Goal: Transaction & Acquisition: Book appointment/travel/reservation

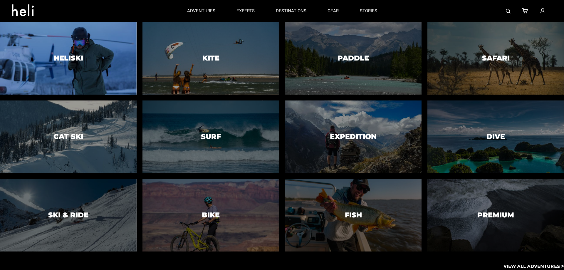
click at [70, 56] on h3 "Heliski" at bounding box center [68, 58] width 29 height 8
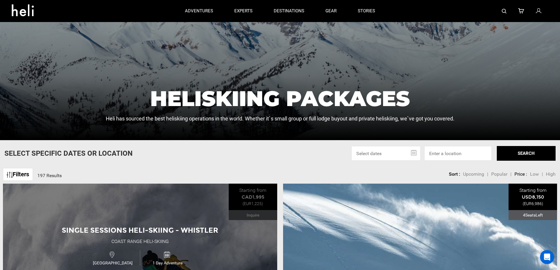
scroll to position [118, 0]
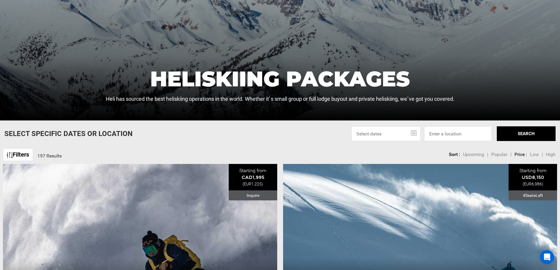
click at [15, 154] on link "Filters" at bounding box center [18, 154] width 30 height 13
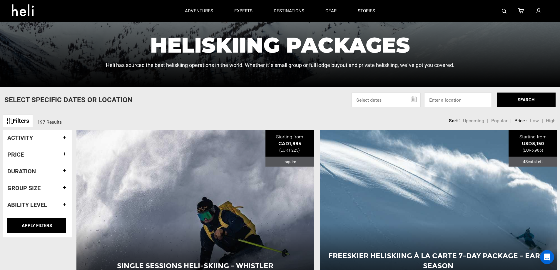
scroll to position [147, 0]
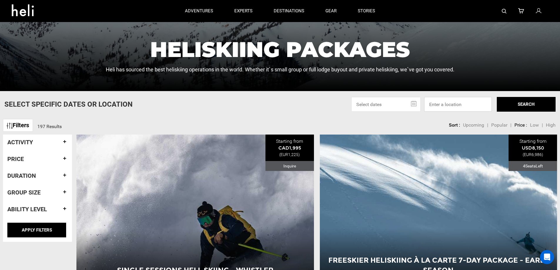
click at [472, 102] on input at bounding box center [458, 104] width 68 height 15
click at [30, 127] on link "Filters" at bounding box center [18, 125] width 30 height 13
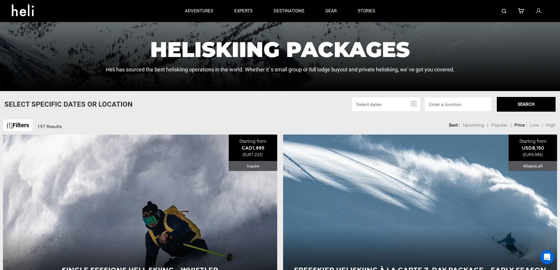
click at [30, 127] on link "Filters" at bounding box center [18, 125] width 30 height 13
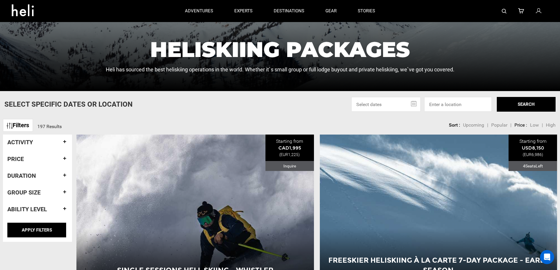
click at [65, 141] on h4 "Activity" at bounding box center [37, 142] width 60 height 6
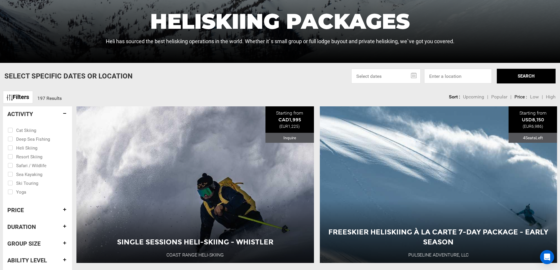
scroll to position [206, 0]
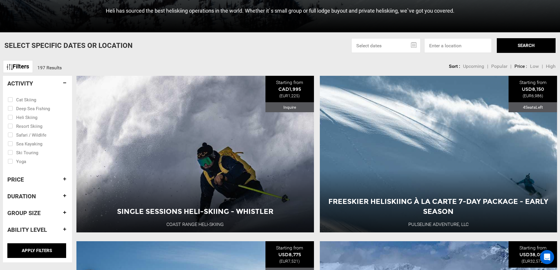
click at [64, 194] on h4 "Duration" at bounding box center [37, 196] width 60 height 6
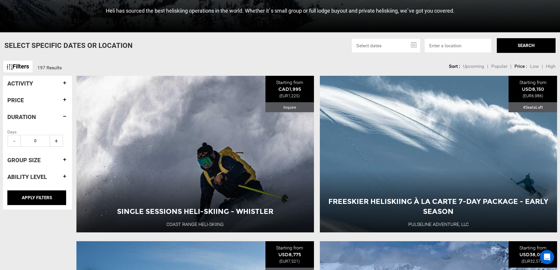
click at [64, 159] on h4 "Group size" at bounding box center [37, 160] width 60 height 6
click at [65, 177] on h4 "Ability Level" at bounding box center [37, 177] width 60 height 6
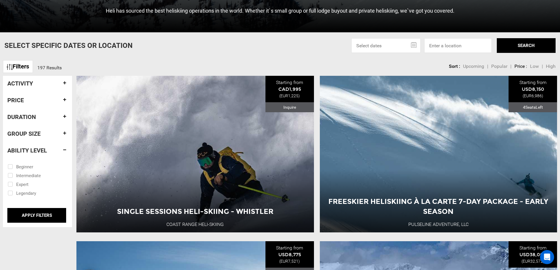
click at [64, 101] on h4 "Price" at bounding box center [37, 100] width 60 height 6
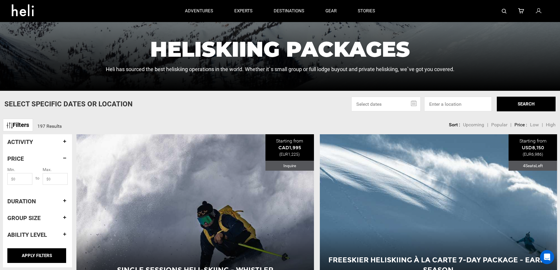
scroll to position [147, 0]
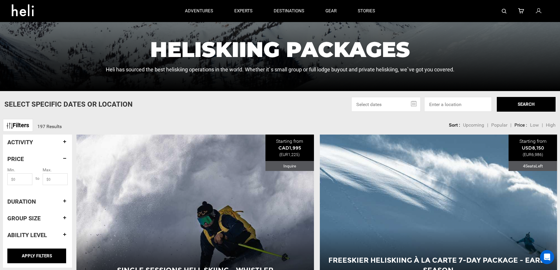
click at [67, 141] on div "Activity Cat Skiing Deep Sea Fishing Heli Skiing Resort Skiing Safari / Wildlif…" at bounding box center [37, 189] width 69 height 108
click at [66, 140] on h4 "Activity" at bounding box center [37, 142] width 60 height 6
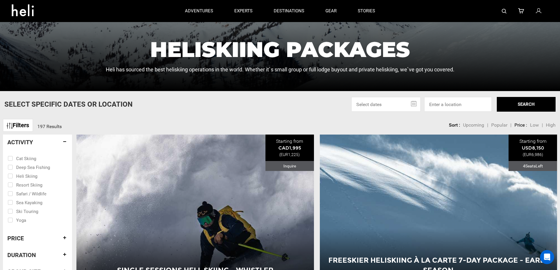
click at [19, 177] on input "checkbox" at bounding box center [33, 175] width 51 height 9
checkbox input "true"
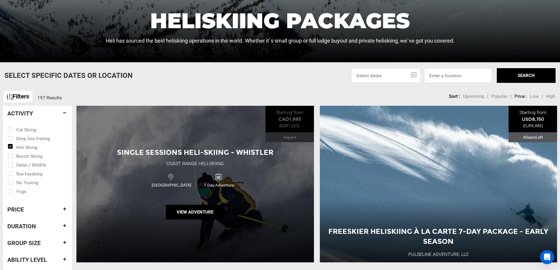
scroll to position [235, 0]
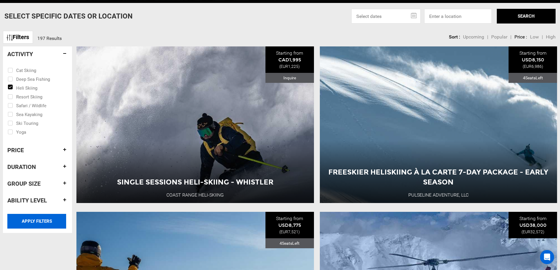
click at [48, 225] on input "APPLY FILTERS" at bounding box center [36, 221] width 59 height 15
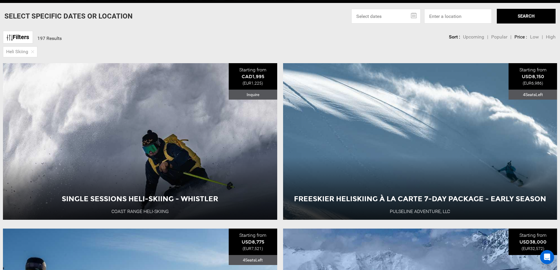
click at [415, 16] on input "text" at bounding box center [385, 16] width 69 height 15
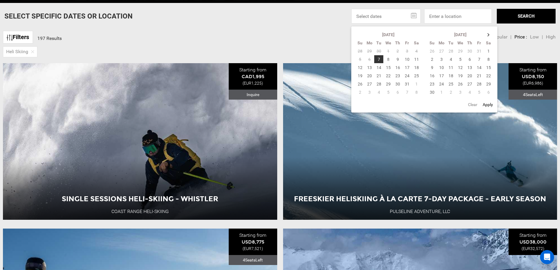
click at [415, 16] on input "text" at bounding box center [385, 16] width 69 height 15
click at [489, 33] on th at bounding box center [488, 35] width 9 height 8
click at [481, 75] on td "26" at bounding box center [479, 76] width 9 height 8
click at [481, 83] on td "2" at bounding box center [479, 84] width 9 height 8
click at [407, 74] on td "26" at bounding box center [406, 76] width 9 height 8
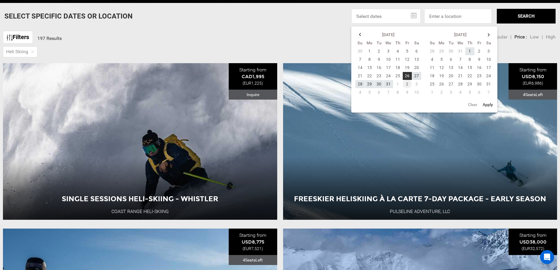
click at [408, 80] on td "2" at bounding box center [406, 84] width 9 height 8
click at [530, 14] on button "SEARCH" at bounding box center [526, 16] width 59 height 15
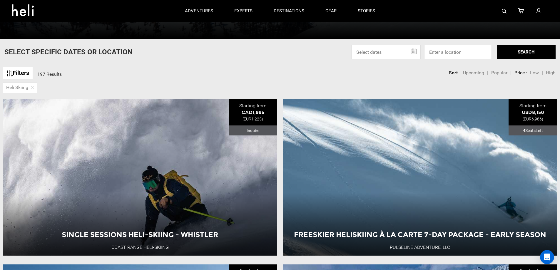
scroll to position [176, 0]
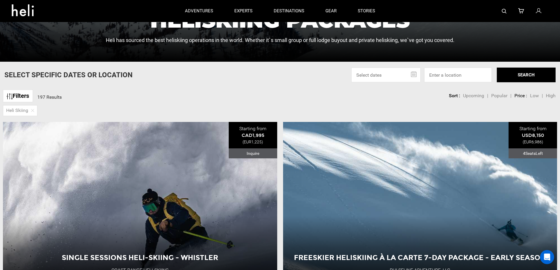
click at [373, 76] on input "text" at bounding box center [385, 75] width 69 height 15
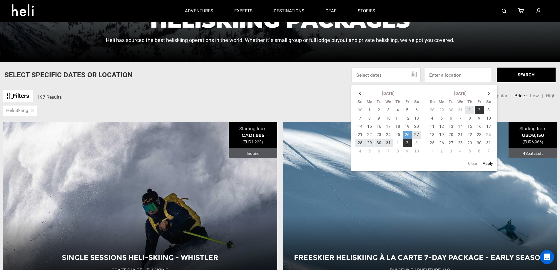
click at [406, 134] on td "26" at bounding box center [406, 135] width 9 height 8
click at [389, 142] on td "31" at bounding box center [388, 143] width 9 height 8
click at [407, 133] on td "26" at bounding box center [406, 135] width 9 height 8
click at [479, 110] on td "2" at bounding box center [479, 110] width 9 height 8
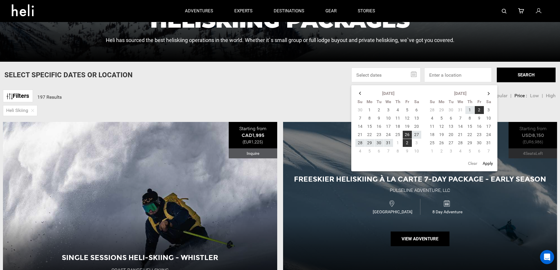
click at [488, 163] on button "Apply" at bounding box center [488, 163] width 14 height 11
type input "[DATE] - [DATE]"
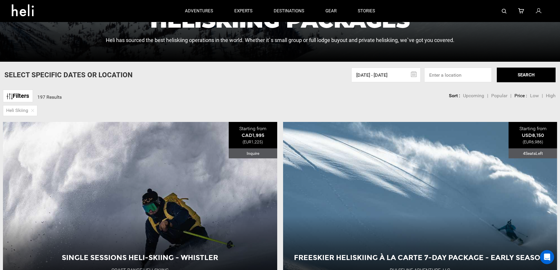
click at [516, 76] on button "SEARCH" at bounding box center [526, 75] width 59 height 15
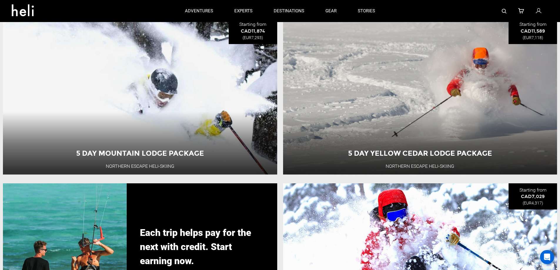
scroll to position [1264, 0]
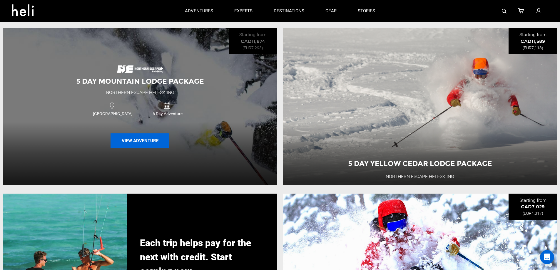
click at [141, 148] on button "View Adventure" at bounding box center [140, 140] width 59 height 15
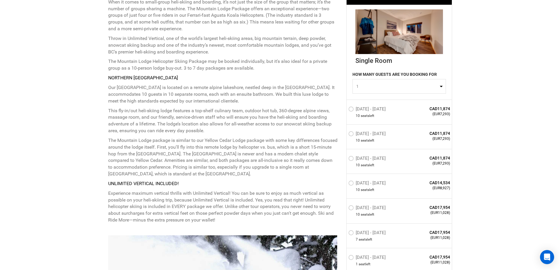
scroll to position [286, 0]
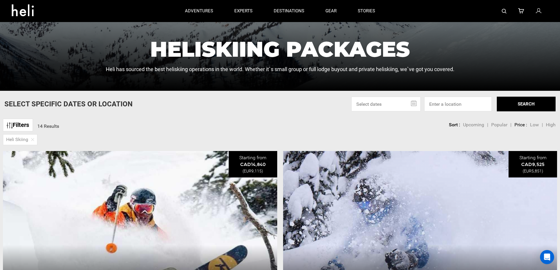
scroll to position [59, 0]
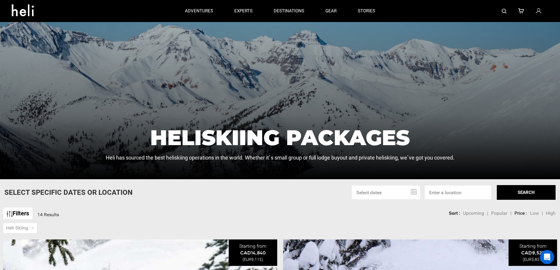
click at [408, 194] on input "text" at bounding box center [385, 192] width 69 height 15
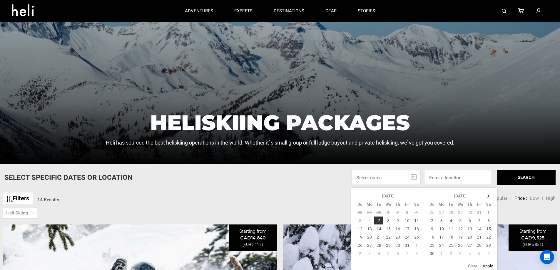
scroll to position [88, 0]
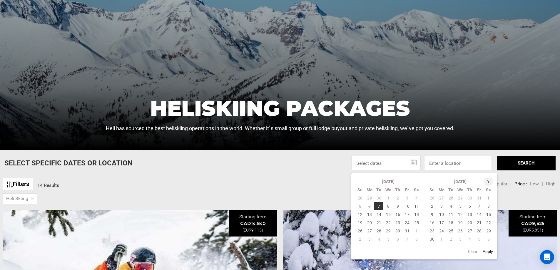
click at [487, 183] on th at bounding box center [488, 182] width 9 height 8
click at [440, 205] on td "5" at bounding box center [441, 206] width 9 height 8
click at [442, 213] on td "12" at bounding box center [441, 215] width 9 height 8
click at [489, 253] on button "Apply" at bounding box center [488, 251] width 14 height 11
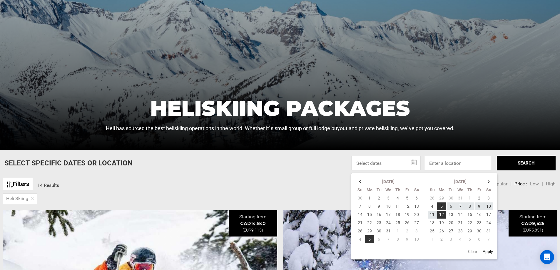
type input "[DATE] - [DATE]"
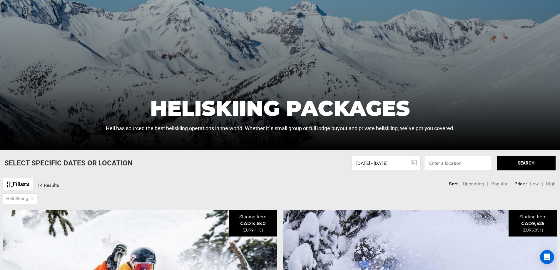
click at [524, 165] on button "SEARCH" at bounding box center [526, 163] width 59 height 15
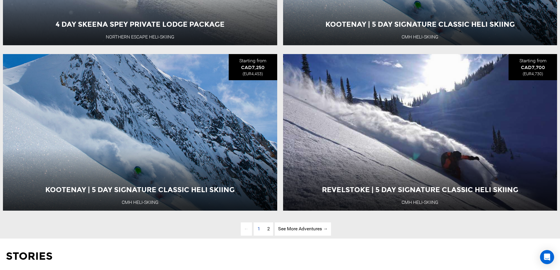
scroll to position [1911, 0]
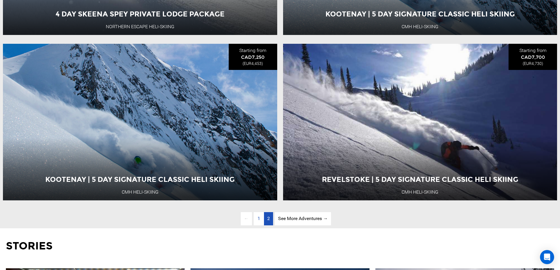
click at [270, 225] on link "page 2" at bounding box center [268, 218] width 9 height 13
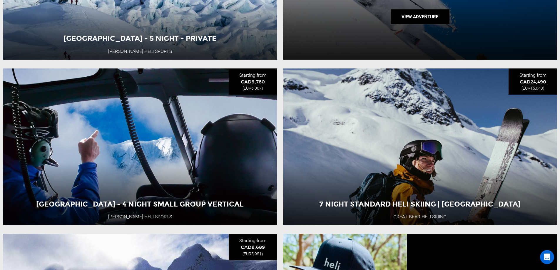
scroll to position [594, 0]
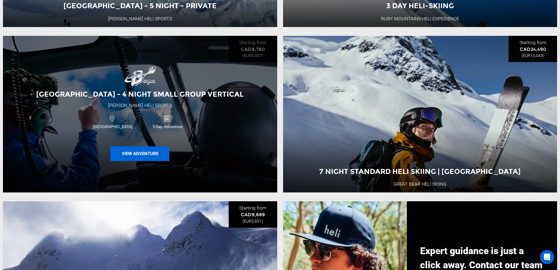
drag, startPoint x: 148, startPoint y: 158, endPoint x: 134, endPoint y: 158, distance: 14.1
click at [134, 158] on button "View Adventure" at bounding box center [140, 153] width 59 height 15
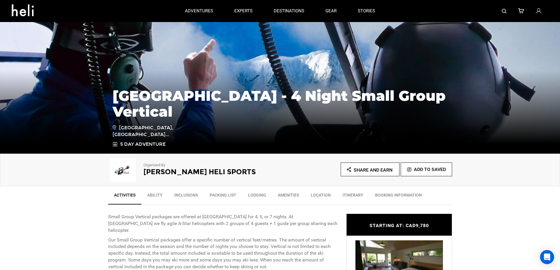
scroll to position [136, 0]
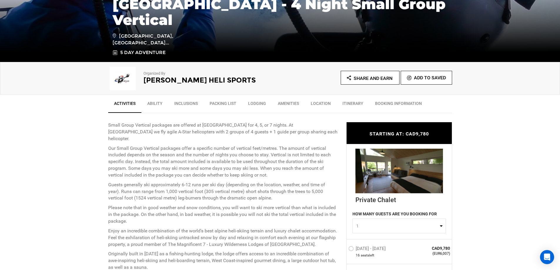
click at [175, 155] on p "Our Small Group Vertical packages offer a specific number of vertical feet/metr…" at bounding box center [222, 162] width 229 height 34
click at [134, 164] on p "Our Small Group Vertical packages offer a specific number of vertical feet/metr…" at bounding box center [222, 162] width 229 height 34
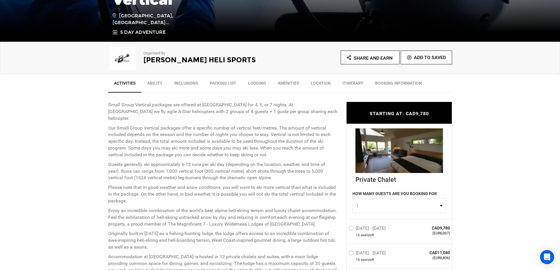
click at [232, 153] on div "Small Group Vertical packages are offered at [GEOGRAPHIC_DATA] for 4, 5, or 7 n…" at bounding box center [222, 153] width 229 height 103
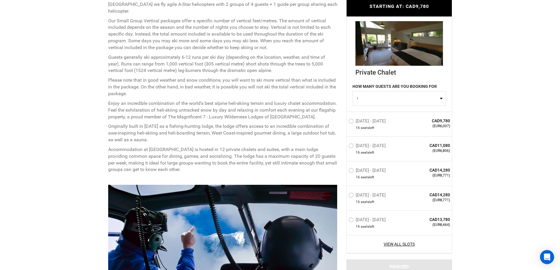
scroll to position [274, 0]
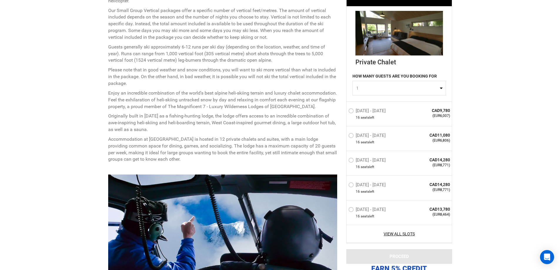
click at [245, 92] on p "Enjoy an incredible combination of the world's best alpine heli-skiing terrain …" at bounding box center [222, 100] width 229 height 20
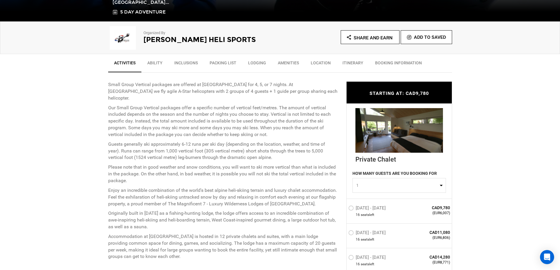
scroll to position [215, 0]
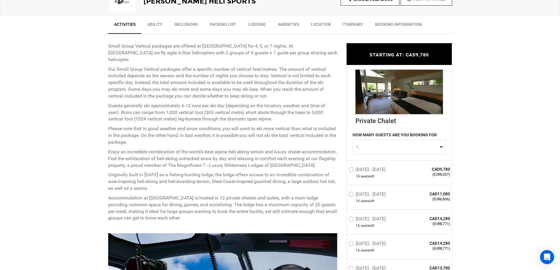
click at [371, 173] on label "[DATE] - [DATE]" at bounding box center [367, 170] width 39 height 7
click at [344, 173] on input "[DATE] - [DATE]" at bounding box center [344, 172] width 0 height 13
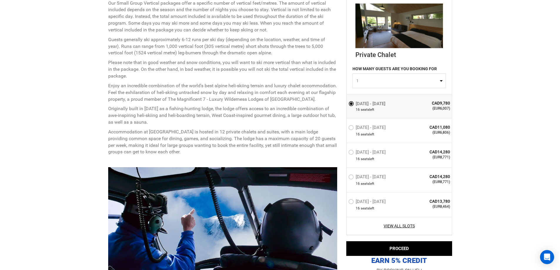
scroll to position [303, 0]
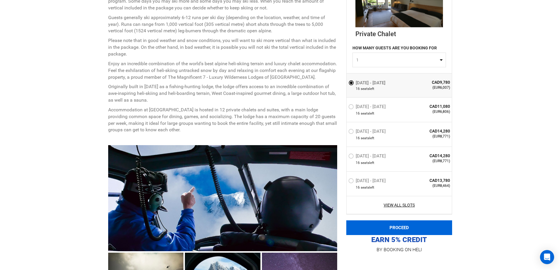
click at [402, 226] on button "PROCEED" at bounding box center [399, 227] width 106 height 15
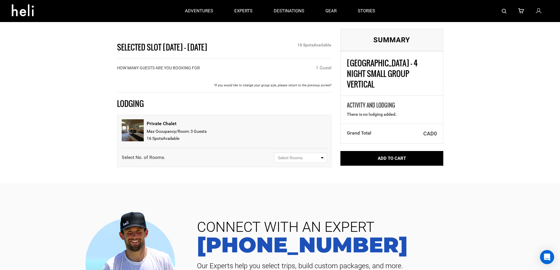
click at [316, 67] on div "1 Guest" at bounding box center [324, 68] width 16 height 7
click at [307, 159] on span "Select Rooms" at bounding box center [298, 158] width 41 height 6
click at [282, 178] on link "1" at bounding box center [300, 180] width 52 height 11
select select "1"
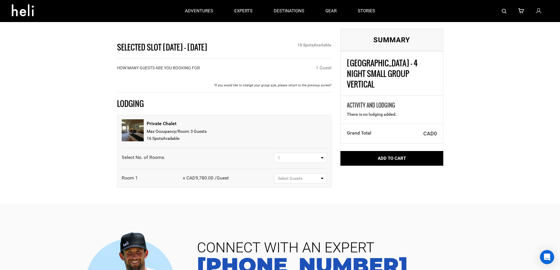
click at [308, 181] on span "Select Guests" at bounding box center [298, 179] width 41 height 6
click at [292, 199] on link "1 Guest" at bounding box center [300, 201] width 52 height 11
select select "1"
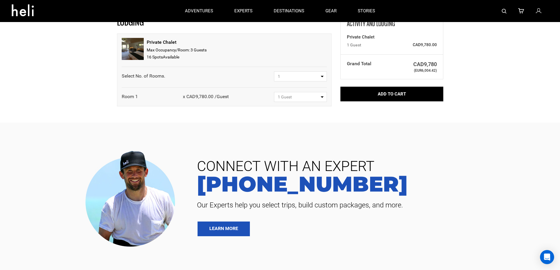
scroll to position [59, 0]
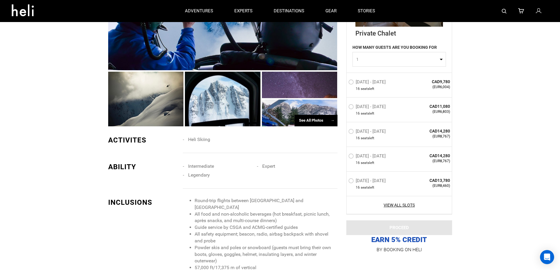
scroll to position [412, 0]
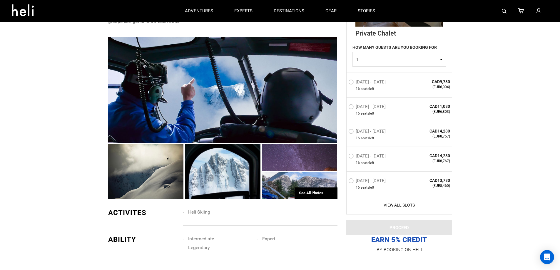
click at [118, 235] on div "ABILITY" at bounding box center [143, 240] width 71 height 10
